Goal: Task Accomplishment & Management: Manage account settings

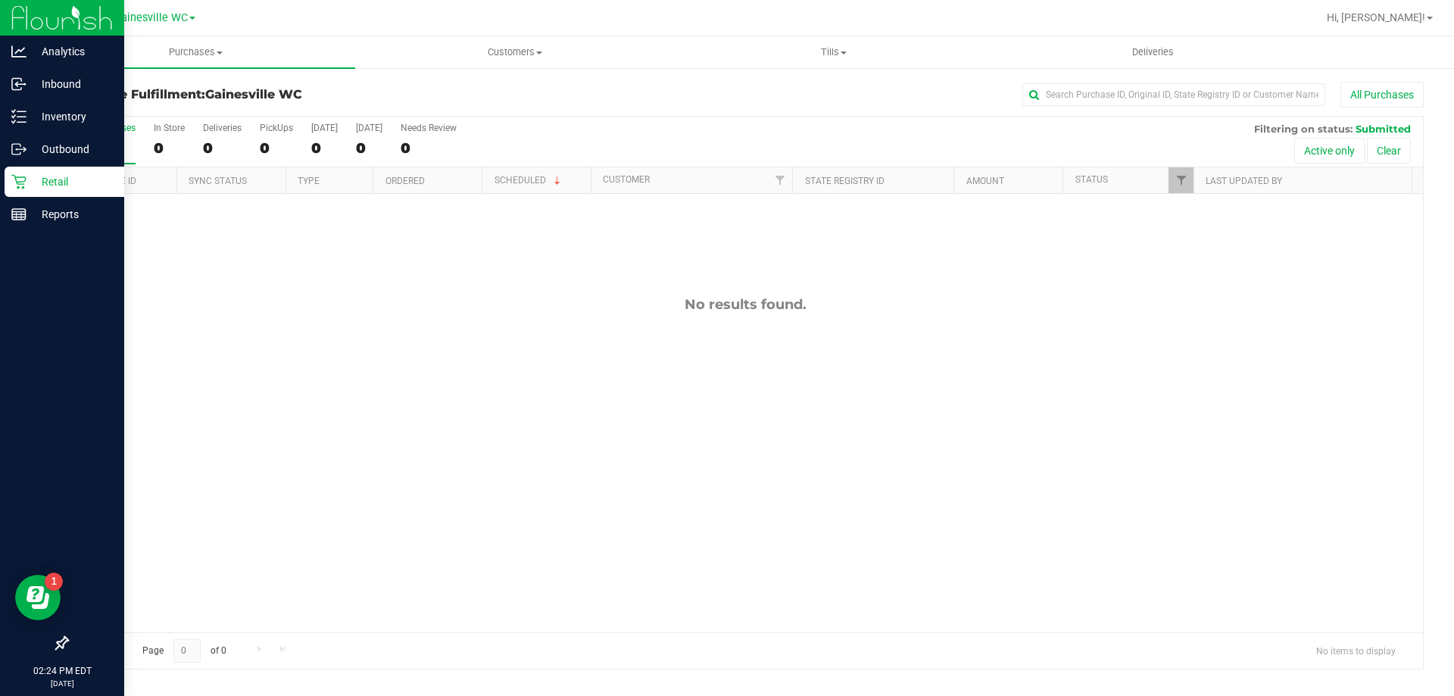
click at [42, 186] on p "Retail" at bounding box center [72, 182] width 91 height 18
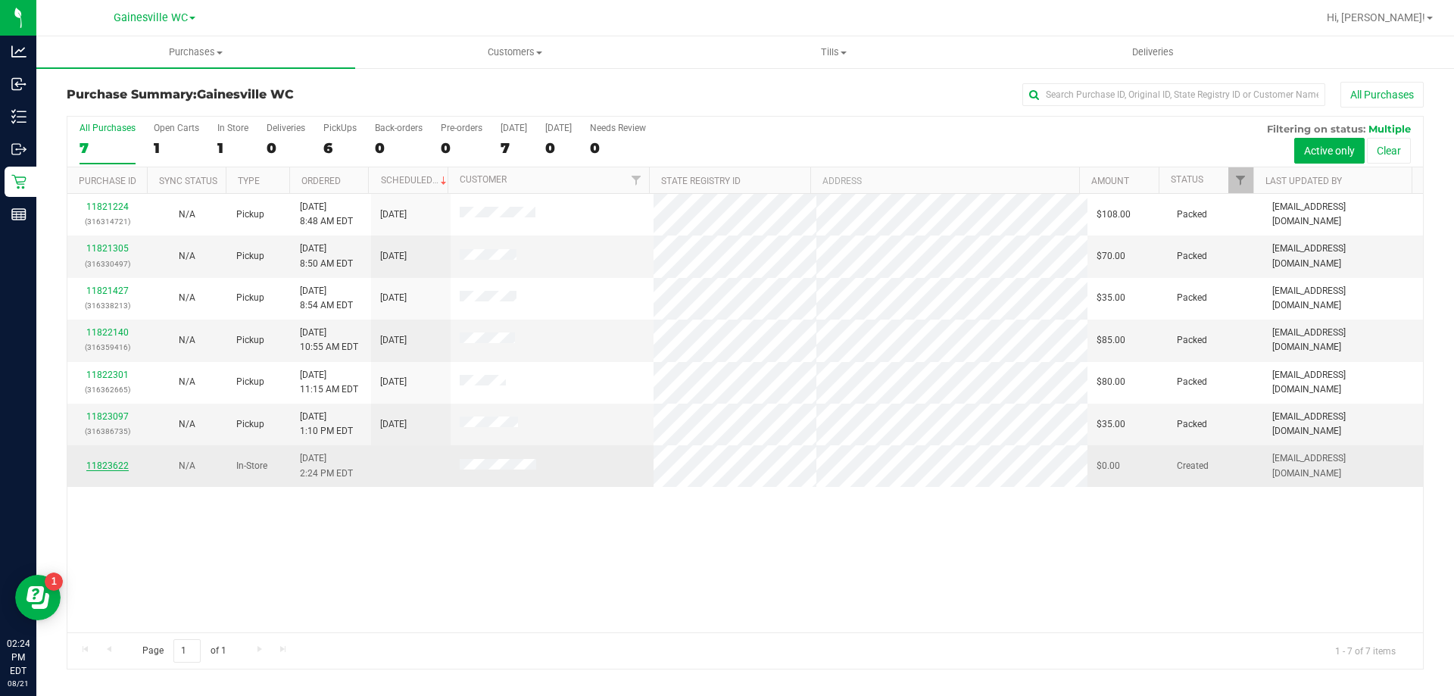
click at [114, 468] on link "11823622" at bounding box center [107, 465] width 42 height 11
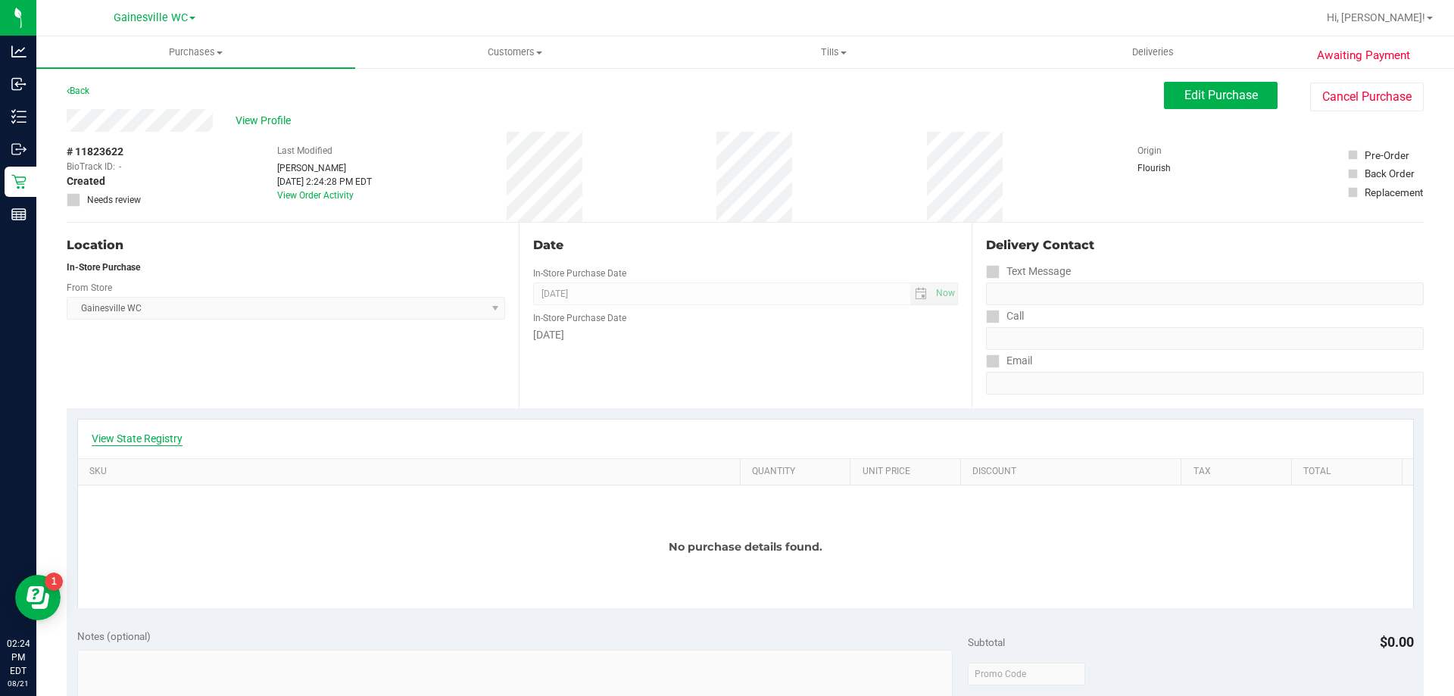
click at [123, 438] on link "View State Registry" at bounding box center [137, 438] width 91 height 15
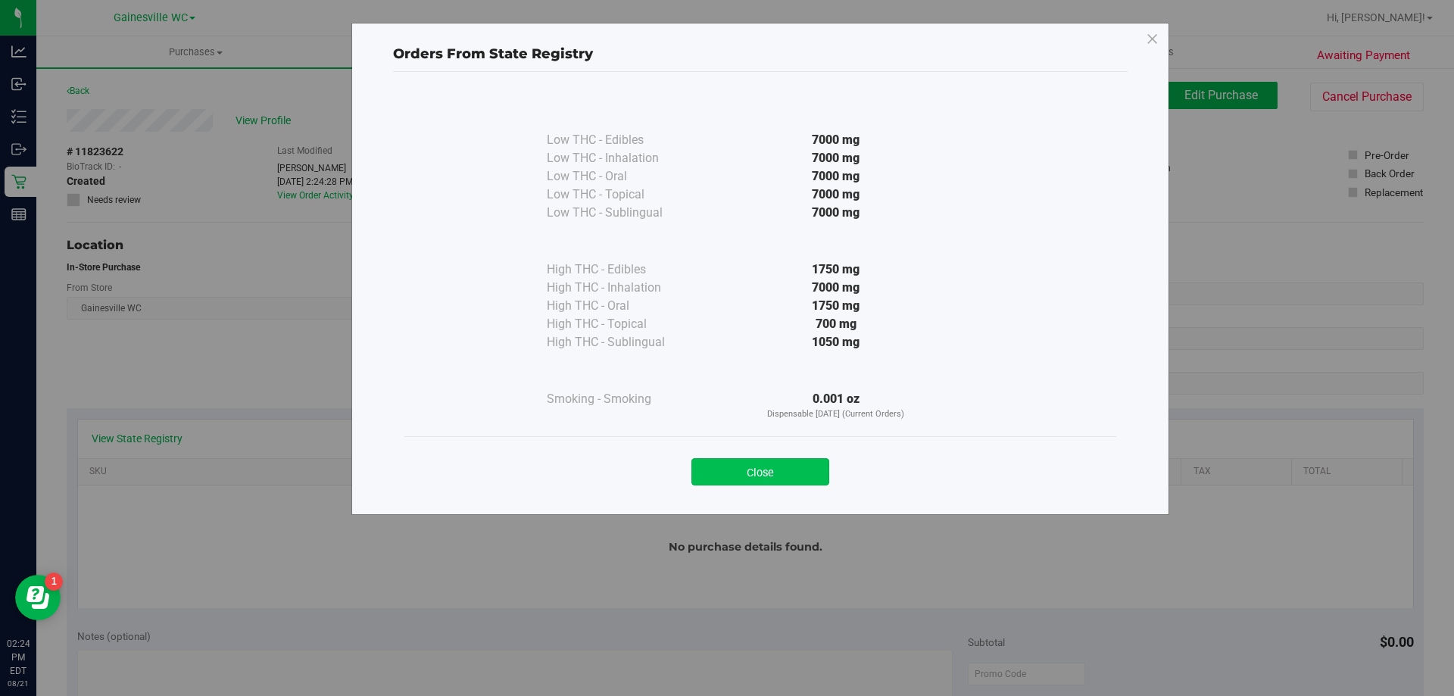
click at [778, 477] on button "Close" at bounding box center [760, 471] width 138 height 27
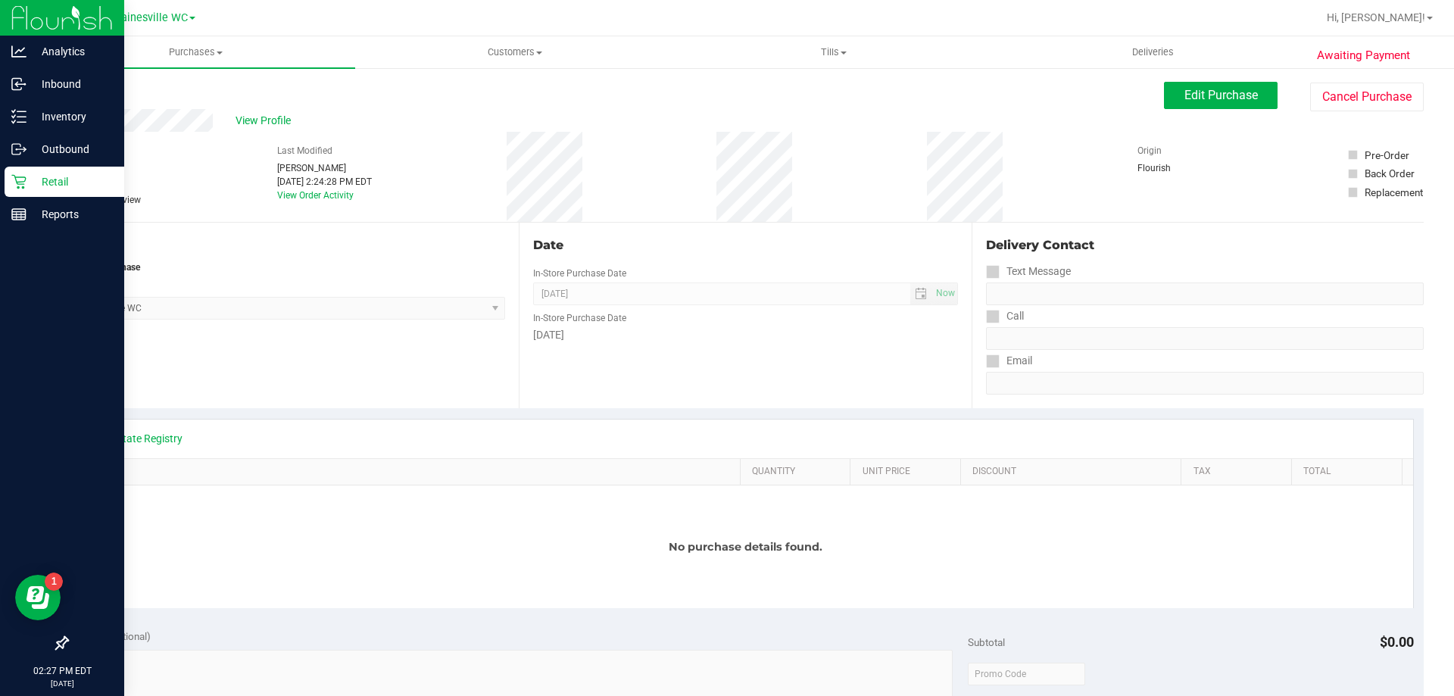
click at [39, 180] on p "Retail" at bounding box center [72, 182] width 91 height 18
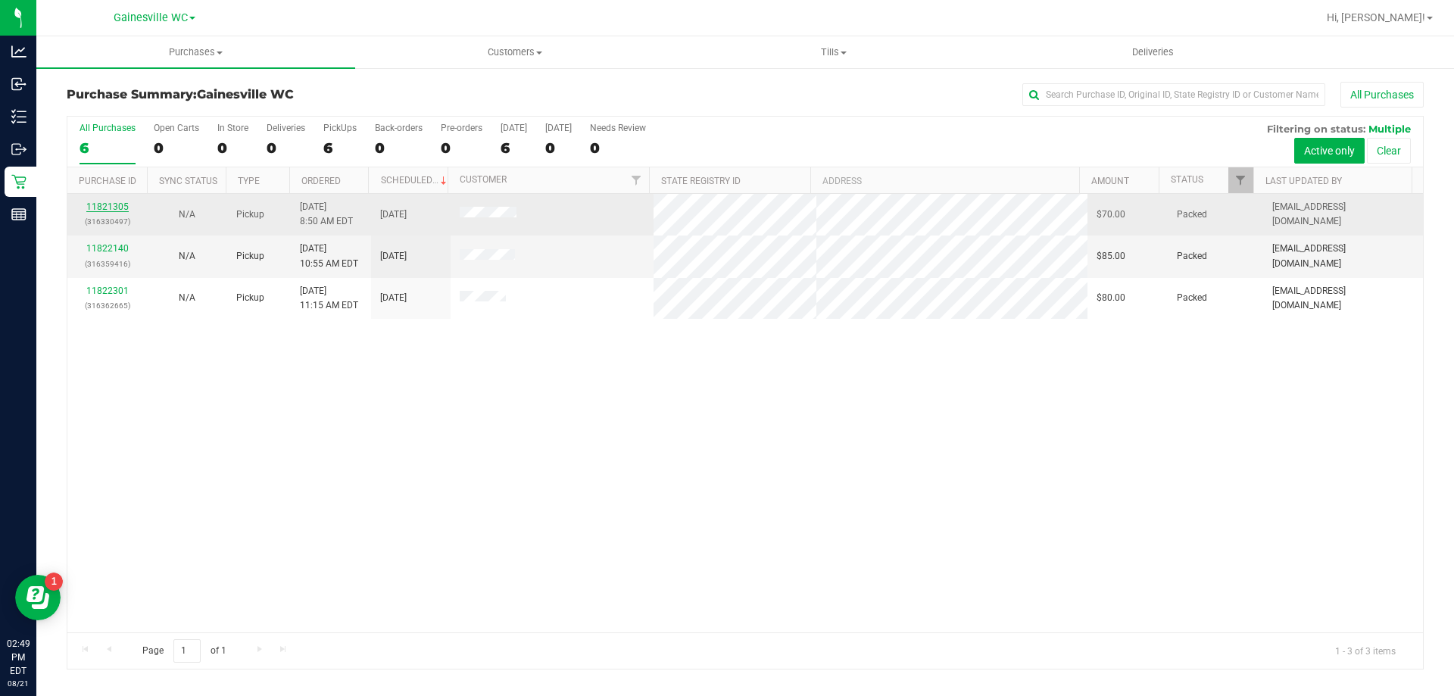
click at [101, 209] on link "11821305" at bounding box center [107, 206] width 42 height 11
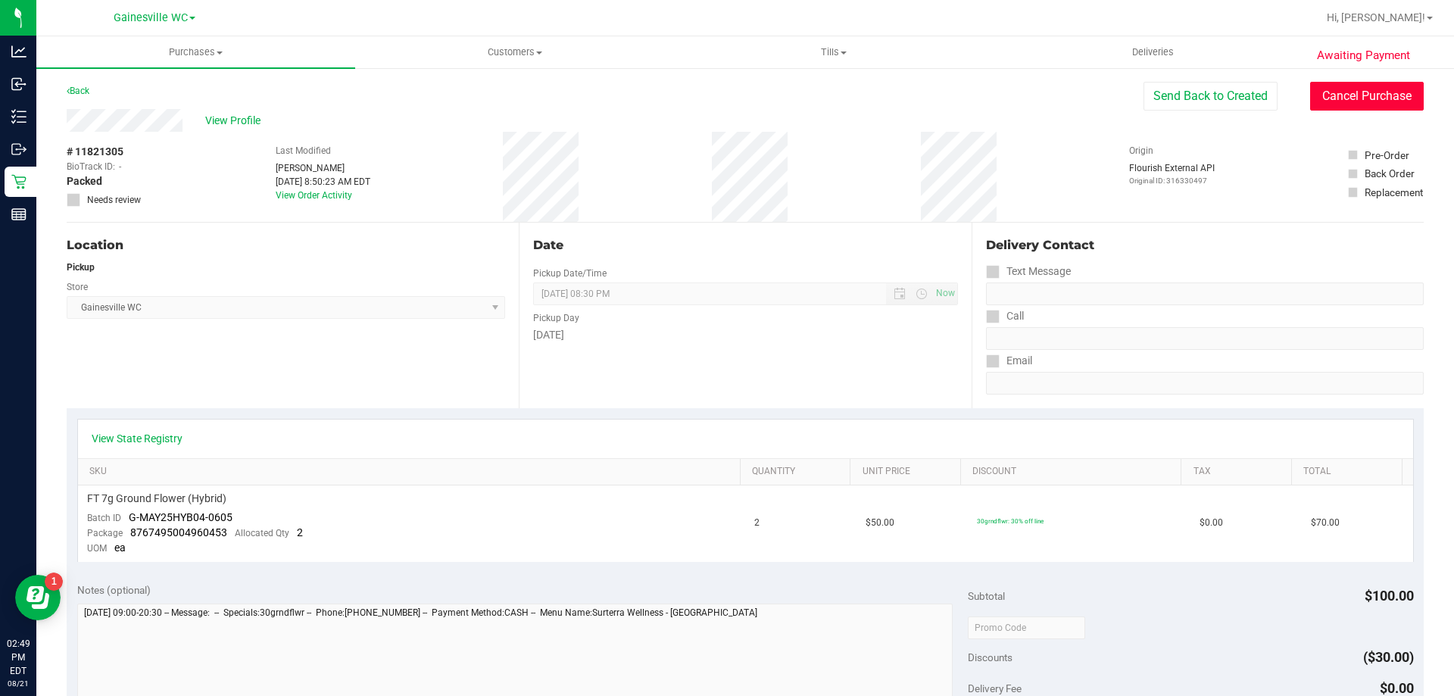
click at [1322, 94] on button "Cancel Purchase" at bounding box center [1367, 96] width 114 height 29
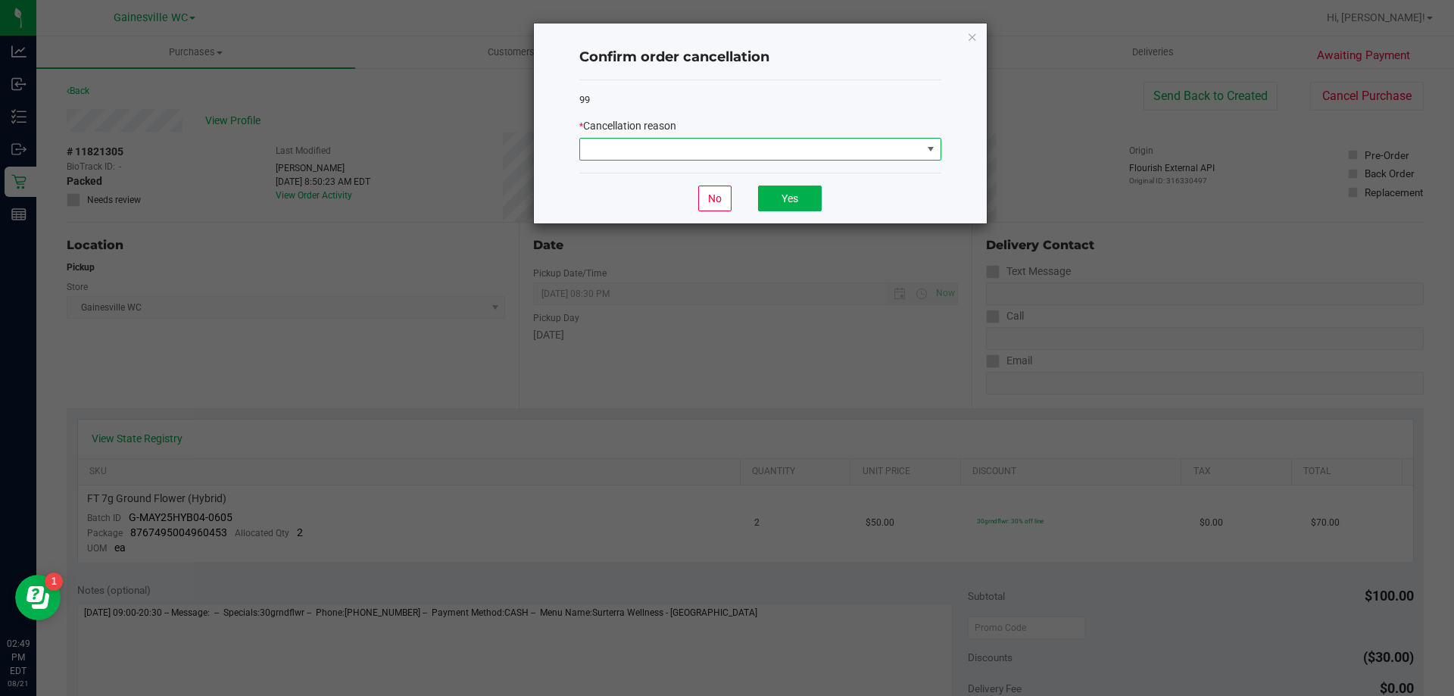
click at [692, 155] on span at bounding box center [750, 149] width 341 height 21
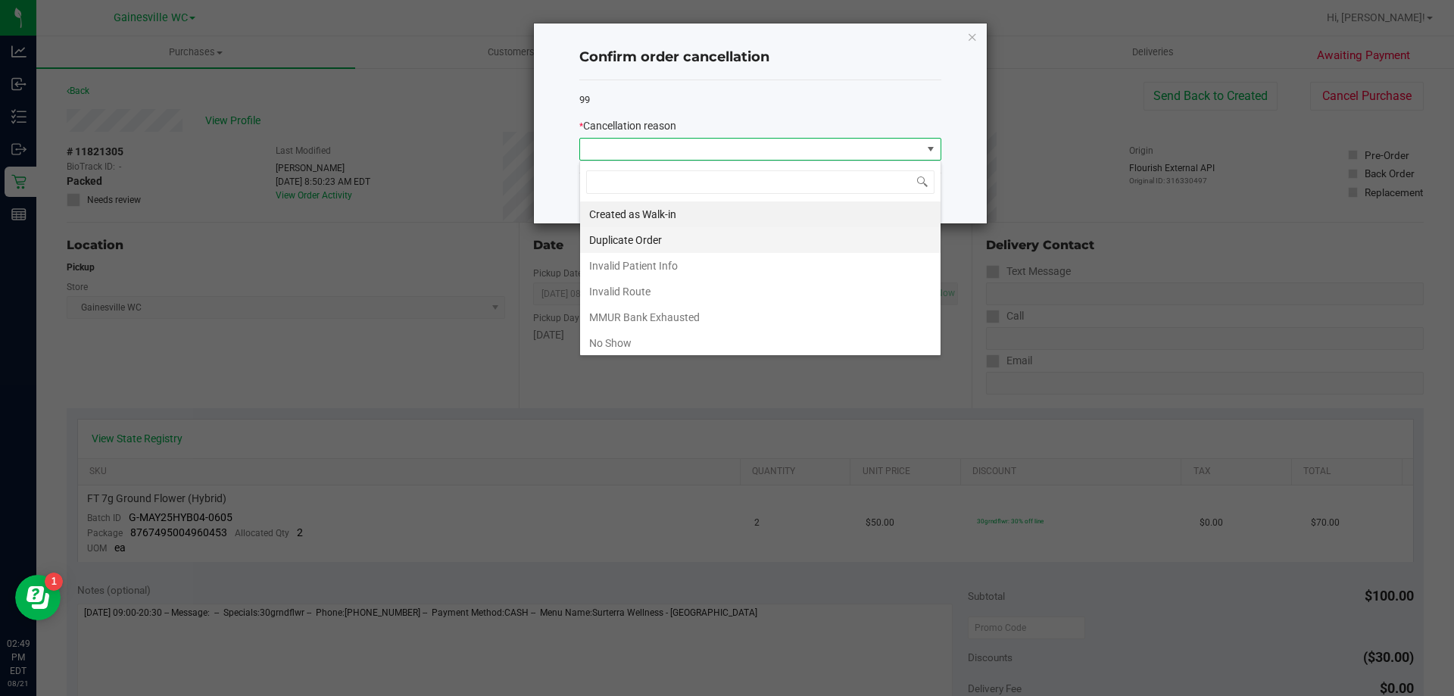
scroll to position [23, 362]
click at [626, 250] on li "Duplicate Order" at bounding box center [760, 240] width 360 height 26
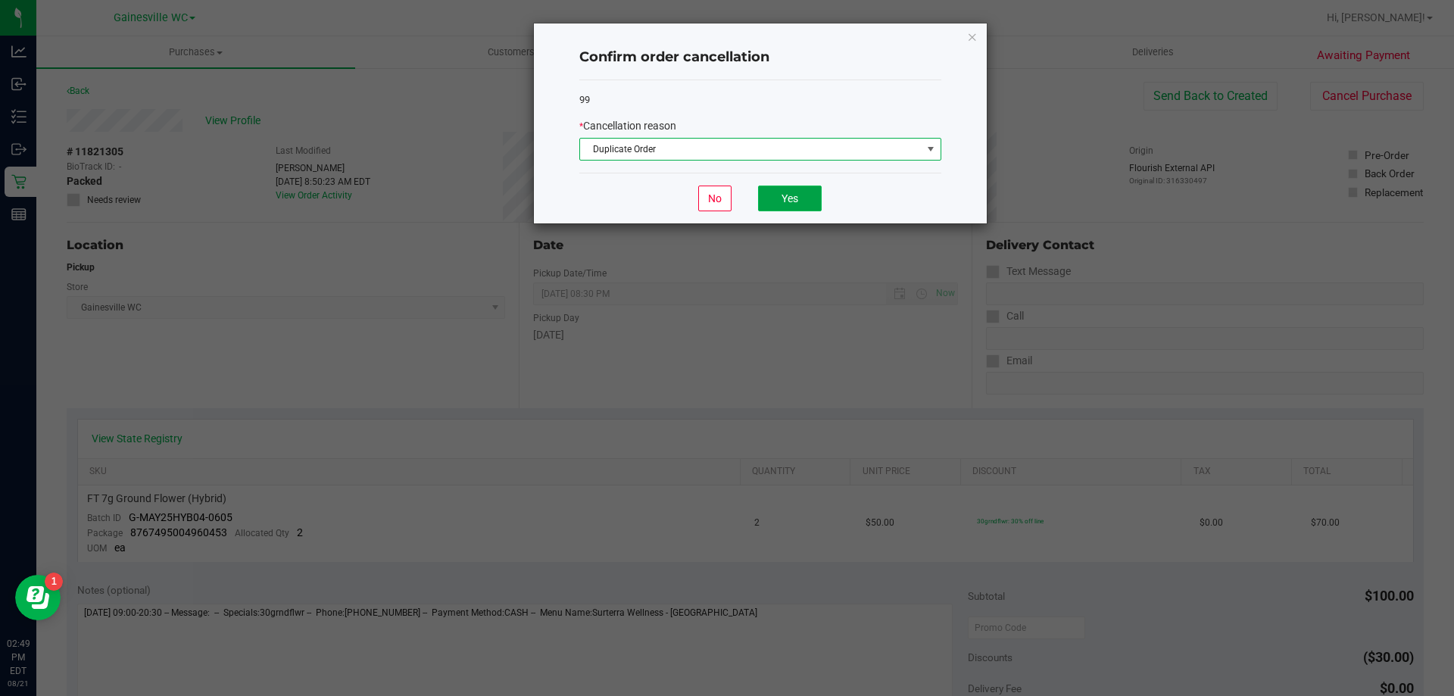
click at [805, 197] on button "Yes" at bounding box center [790, 199] width 64 height 26
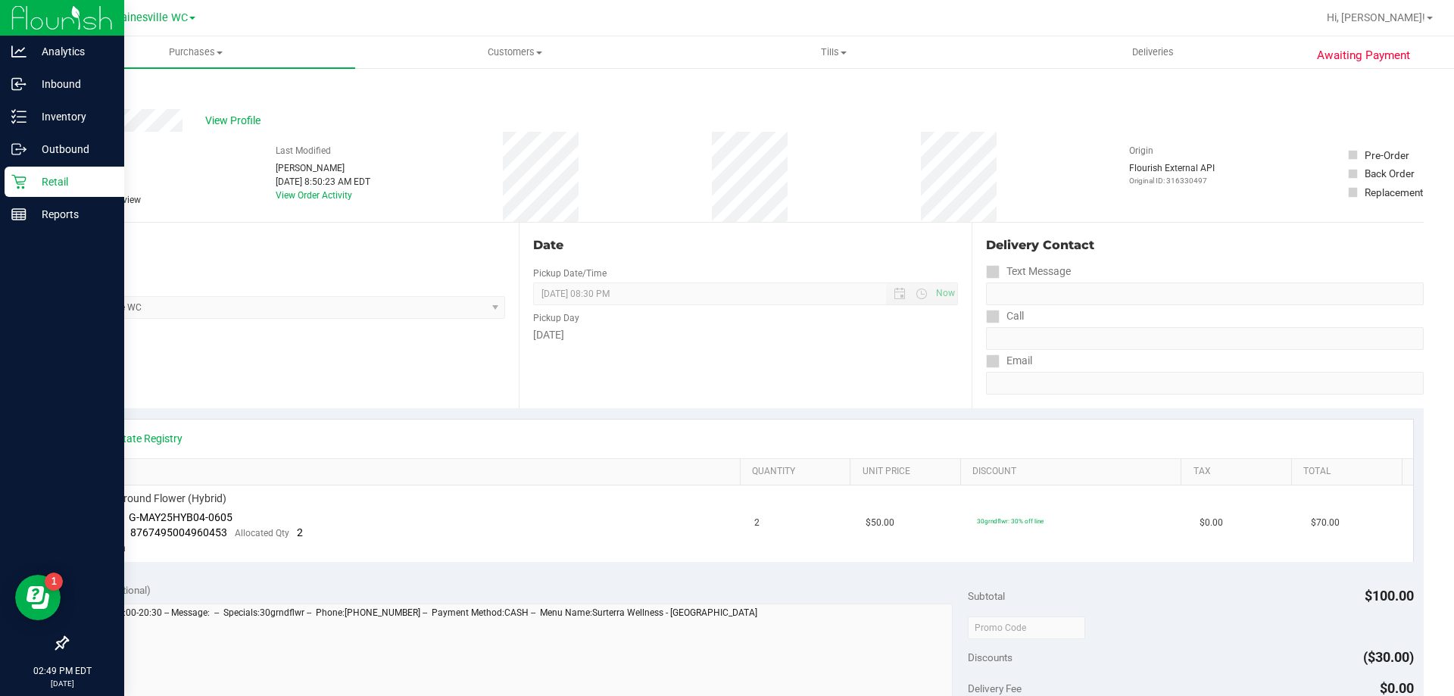
click at [48, 186] on p "Retail" at bounding box center [72, 182] width 91 height 18
